Goal: Information Seeking & Learning: Find specific fact

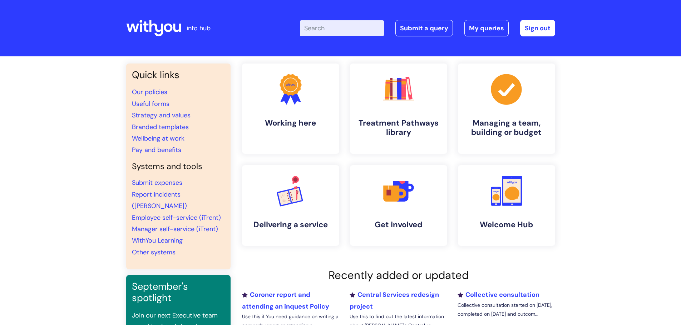
click at [339, 26] on input "Enter your search term here..." at bounding box center [342, 28] width 84 height 16
type input "case managementand recording policy"
click button "Search" at bounding box center [0, 0] width 0 height 0
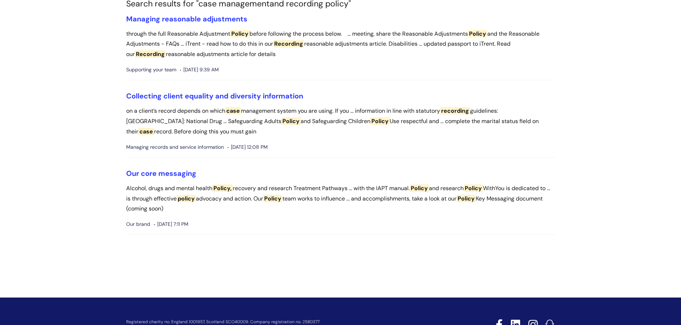
scroll to position [23, 0]
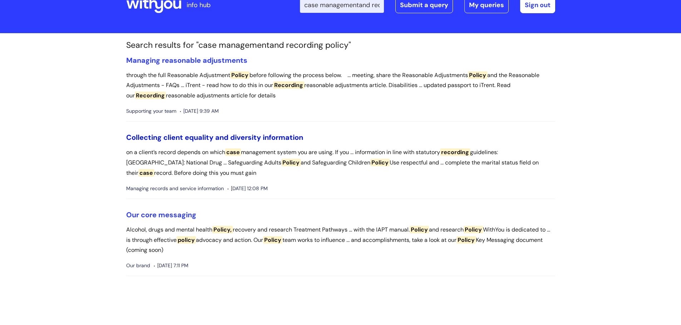
click at [215, 136] on link "Collecting client equality and diversity information" at bounding box center [214, 137] width 177 height 9
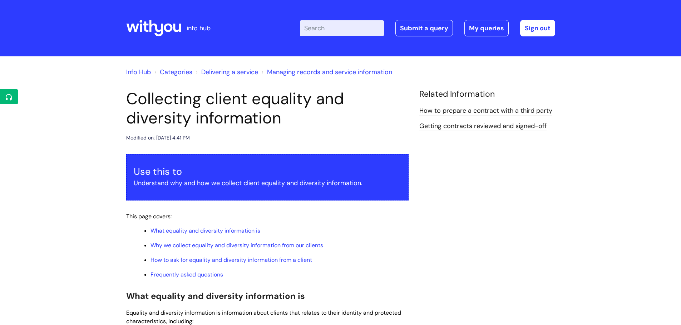
click at [162, 27] on icon at bounding box center [156, 28] width 14 height 16
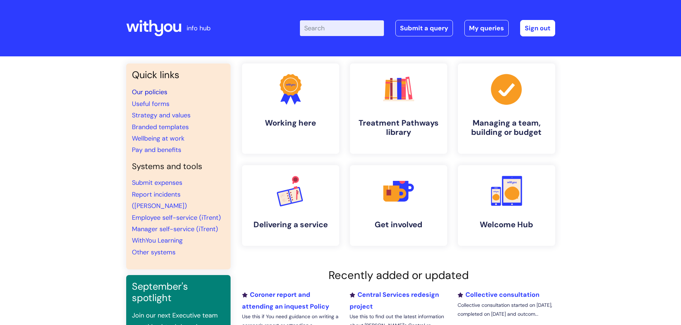
click at [156, 92] on link "Our policies" at bounding box center [149, 92] width 35 height 9
click at [157, 93] on link "Our policies" at bounding box center [149, 92] width 35 height 9
